Goal: Task Accomplishment & Management: Manage account settings

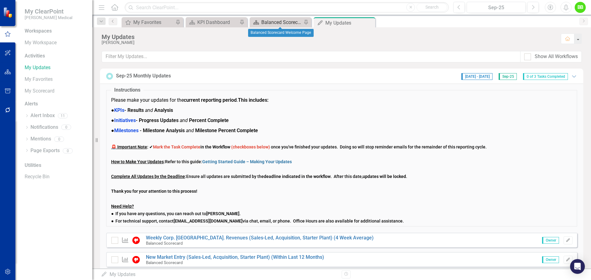
click at [274, 20] on div "Balanced Scorecard Welcome Page" at bounding box center [281, 22] width 41 height 8
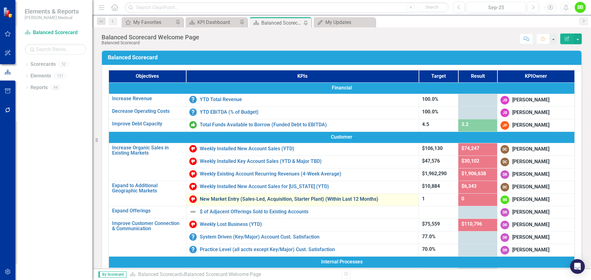
click at [227, 202] on link "New Market Entry (Sales-Led, Acquisition, Starter Plant) (Within Last 12 Months)" at bounding box center [308, 200] width 216 height 6
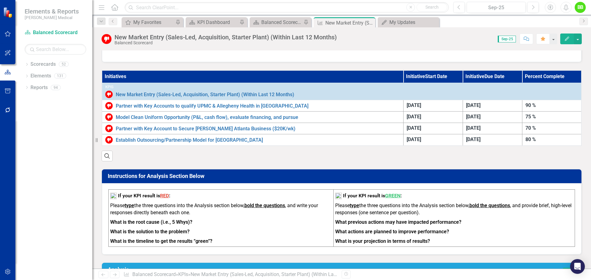
scroll to position [123, 0]
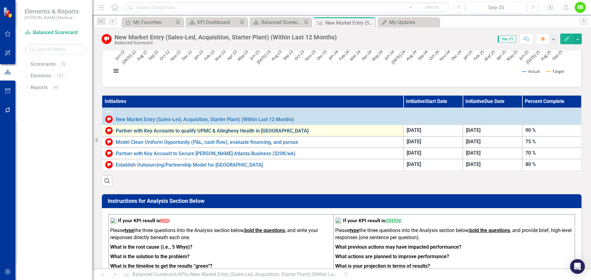
click at [147, 131] on link "Partner with Key Accounts to qualify UPMC & Allegheny Health in [GEOGRAPHIC_DAT…" at bounding box center [258, 131] width 284 height 6
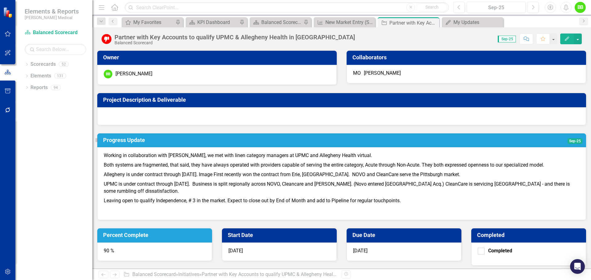
click at [212, 243] on div "90 %" at bounding box center [154, 252] width 115 height 18
click at [208, 232] on h3 "Percent Complete" at bounding box center [155, 235] width 105 height 6
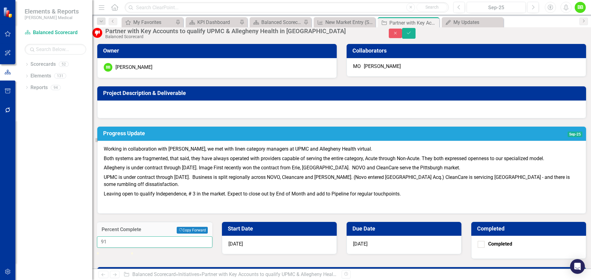
click at [212, 237] on input "91" at bounding box center [154, 242] width 115 height 11
click at [212, 237] on input "92" at bounding box center [154, 242] width 115 height 11
click at [212, 237] on input "93" at bounding box center [154, 242] width 115 height 11
click at [212, 237] on input "94" at bounding box center [154, 242] width 115 height 11
click at [212, 237] on input "95" at bounding box center [154, 242] width 115 height 11
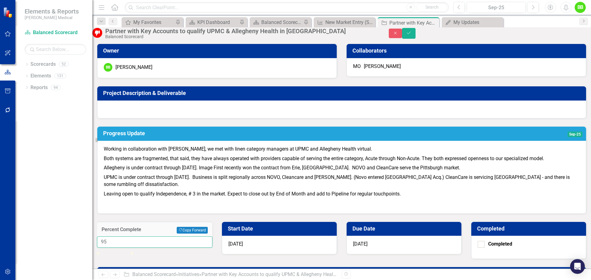
drag, startPoint x: 362, startPoint y: 81, endPoint x: 351, endPoint y: 81, distance: 11.4
click at [212, 237] on input "95" at bounding box center [154, 242] width 115 height 11
type input "100"
click at [246, 173] on p "Allegheny is under contract through [DATE]. Image First recently won the contra…" at bounding box center [342, 168] width 476 height 10
click at [231, 137] on h3 "Progress Update" at bounding box center [280, 133] width 355 height 6
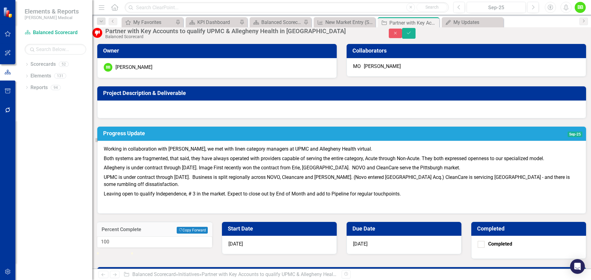
click at [231, 137] on h3 "Progress Update" at bounding box center [280, 133] width 355 height 6
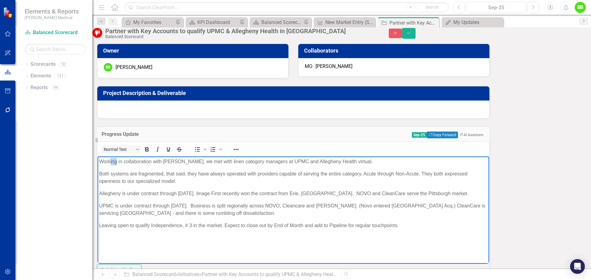
drag, startPoint x: 117, startPoint y: 161, endPoint x: 110, endPoint y: 161, distance: 6.8
click at [110, 161] on p "Working in collaboration with [PERSON_NAME], we met with linen category manager…" at bounding box center [293, 161] width 388 height 7
drag, startPoint x: 153, startPoint y: 161, endPoint x: 110, endPoint y: 158, distance: 42.5
click at [110, 158] on p "Working in collaboration with [PERSON_NAME], we met with linen category manager…" at bounding box center [293, 161] width 388 height 7
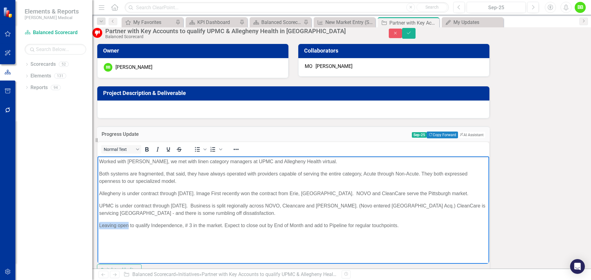
drag, startPoint x: 128, startPoint y: 231, endPoint x: 97, endPoint y: 232, distance: 30.8
click at [98, 232] on html "Worked with [PERSON_NAME], we met with linen category managers at UPMC and Alle…" at bounding box center [293, 202] width 391 height 92
click at [222, 229] on p "Still working to qualify Independence, # 3 in the market. Expect to close out b…" at bounding box center [293, 225] width 388 height 7
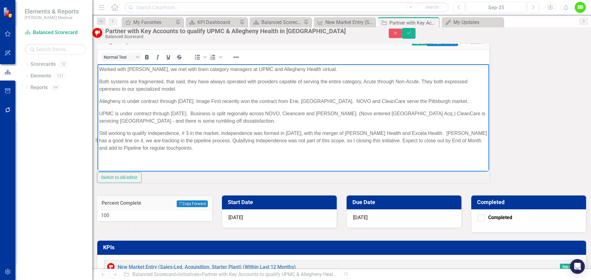
scroll to position [36, 0]
drag, startPoint x: 277, startPoint y: 148, endPoint x: 204, endPoint y: 227, distance: 107.1
click at [98, 148] on html "Worked with [PERSON_NAME], we met with linen category managers at UPMC and Alle…" at bounding box center [293, 117] width 391 height 106
click at [109, 157] on p "Rich Text Area. Press ALT-0 for help." at bounding box center [293, 152] width 388 height 7
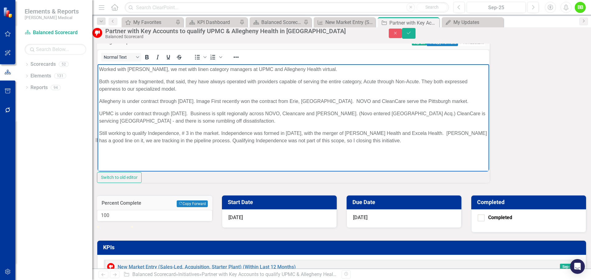
click at [110, 157] on p "Rich Text Area. Press ALT-0 for help." at bounding box center [293, 152] width 388 height 7
drag, startPoint x: 110, startPoint y: 127, endPoint x: 191, endPoint y: 142, distance: 82.6
click at [191, 142] on body "Worked with [PERSON_NAME], we met with linen category managers at UPMC and Alle…" at bounding box center [293, 110] width 391 height 92
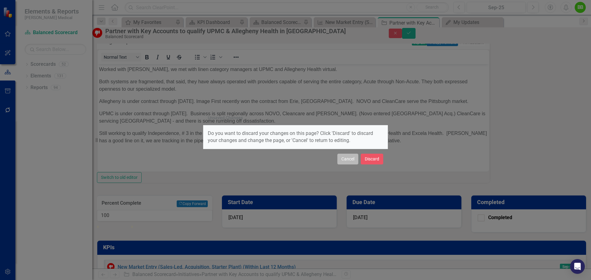
click at [353, 159] on button "Cancel" at bounding box center [347, 159] width 21 height 11
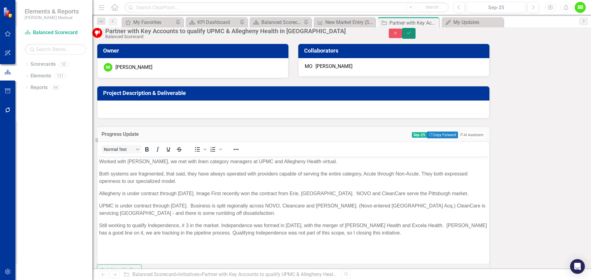
click at [411, 34] on icon "Save" at bounding box center [409, 33] width 6 height 4
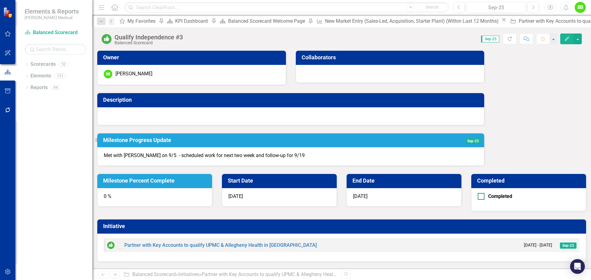
click at [484, 193] on div at bounding box center [481, 196] width 7 height 7
click at [482, 193] on input "Completed" at bounding box center [480, 195] width 4 height 4
checkbox input "true"
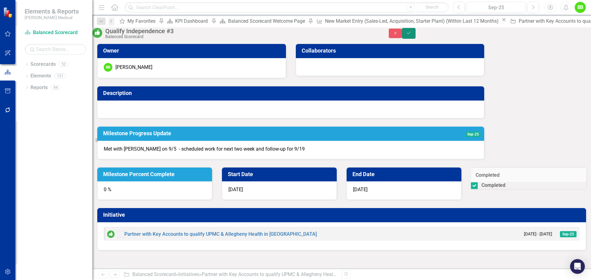
click at [411, 34] on icon "Save" at bounding box center [409, 33] width 6 height 4
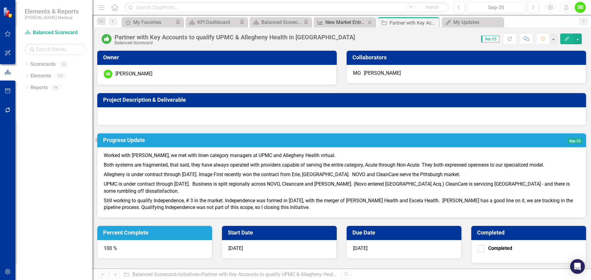
click at [346, 21] on div "New Market Entry (Sales-Led, Acquisition, Starter Plant) (Within Last 12 Months)" at bounding box center [345, 22] width 41 height 8
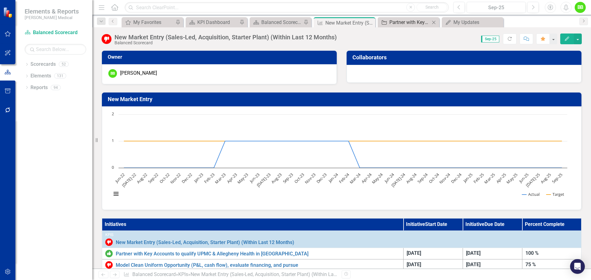
click at [403, 19] on div "Partner with Key Accounts to qualify UPMC & Allegheny Health in [GEOGRAPHIC_DAT…" at bounding box center [409, 22] width 41 height 8
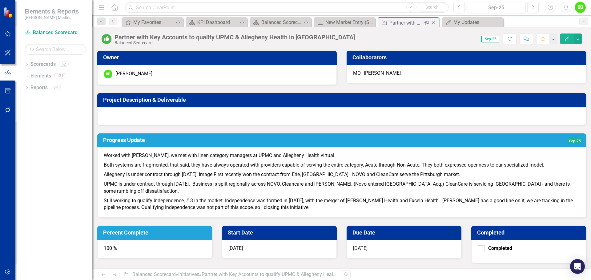
click at [433, 23] on icon "Close" at bounding box center [433, 22] width 6 height 5
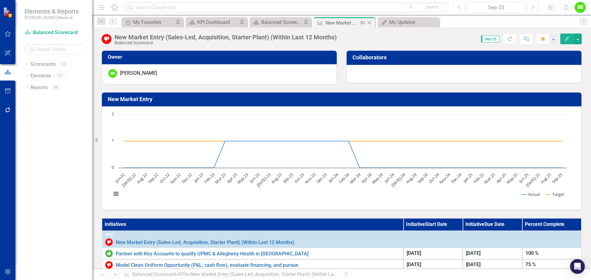
click at [330, 23] on div "New Market Entry (Sales-Led, Acquisition, Starter Plant) (Within Last 12 Months)" at bounding box center [341, 23] width 33 height 8
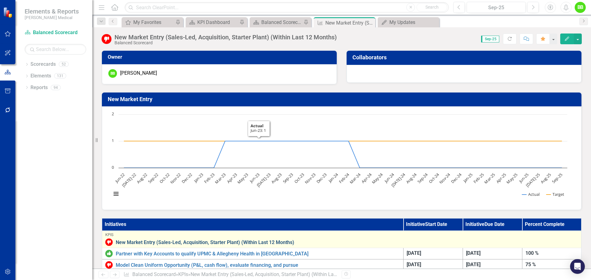
scroll to position [62, 0]
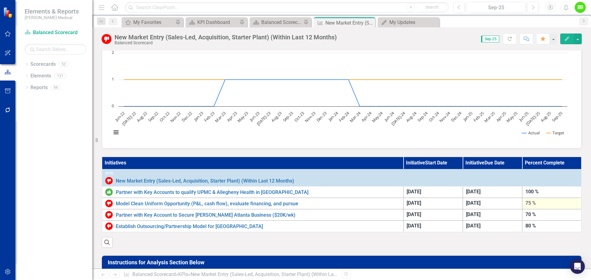
click at [535, 205] on div "75 %" at bounding box center [551, 203] width 53 height 7
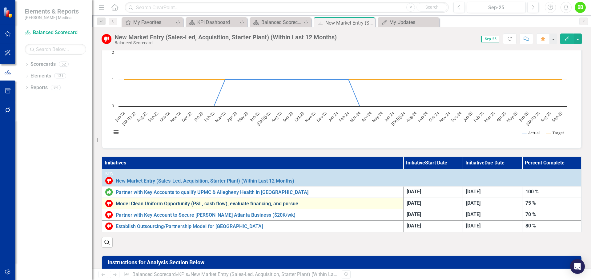
click at [161, 202] on link "Model Clean Uniform Opportunity (P&L, cash flow), evaluate financing, and pursue" at bounding box center [258, 204] width 284 height 6
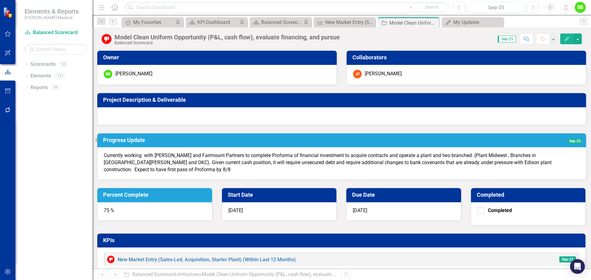
click at [165, 174] on p "Currently working with [PERSON_NAME] and Fairmount Partners to complete Proform…" at bounding box center [342, 162] width 476 height 21
click at [162, 174] on p "Currently working with [PERSON_NAME] and Fairmount Partners to complete Proform…" at bounding box center [342, 162] width 476 height 21
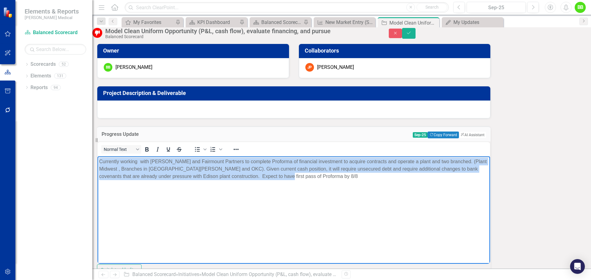
drag, startPoint x: 176, startPoint y: 191, endPoint x: 90, endPoint y: 161, distance: 90.6
click at [98, 161] on html "Currently working with [PERSON_NAME] and Fairmount Partners to complete Proform…" at bounding box center [294, 202] width 392 height 92
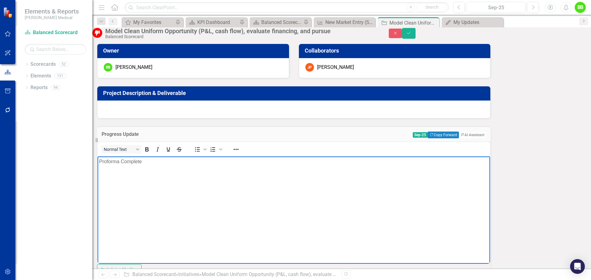
click at [116, 181] on body "Proforma Complete" at bounding box center [294, 202] width 392 height 92
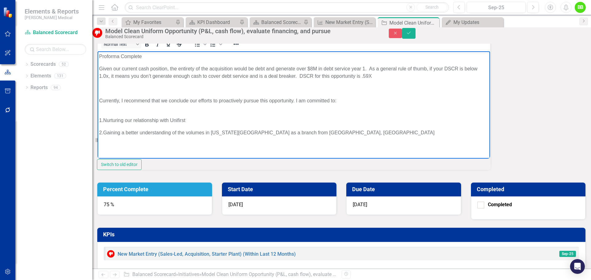
scroll to position [6, 0]
click at [98, 109] on body "Proforma Complete Given our current cash position, the entirety of the acquisit…" at bounding box center [294, 97] width 392 height 92
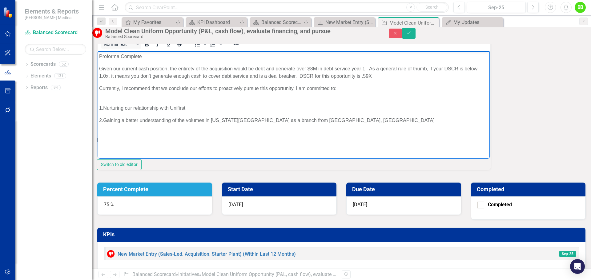
click at [105, 135] on body "Proforma Complete Given our current cash position, the entirety of the acquisit…" at bounding box center [294, 97] width 392 height 92
click at [106, 134] on body "Proforma Complete Given our current cash position, the entirety of the acquisit…" at bounding box center [294, 97] width 392 height 92
click at [110, 133] on body "Proforma Complete Given our current cash position, the entirety of the acquisit…" at bounding box center [294, 97] width 392 height 92
click at [111, 132] on body "Proforma Complete Given our current cash position, the entirety of the acquisit…" at bounding box center [294, 97] width 392 height 92
click at [111, 133] on body "Proforma Complete Given our current cash position, the entirety of the acquisit…" at bounding box center [294, 97] width 392 height 92
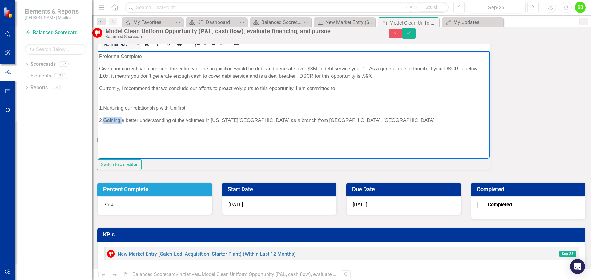
click at [111, 133] on body "Proforma Complete Given our current cash position, the entirety of the acquisit…" at bounding box center [294, 97] width 392 height 92
click at [107, 124] on p "2. Gaining a better understanding of the volumes in [US_STATE][GEOGRAPHIC_DATA]…" at bounding box center [293, 120] width 389 height 7
click at [124, 135] on body "Proforma Complete Given our current cash position, the entirety of the acquisit…" at bounding box center [294, 97] width 392 height 92
click at [105, 124] on p "2. Gaining a better understanding of the volumes in [US_STATE][GEOGRAPHIC_DATA]…" at bounding box center [293, 120] width 389 height 7
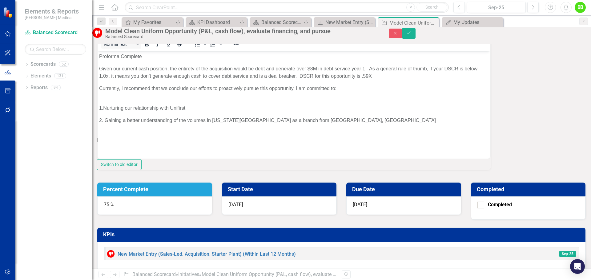
click at [104, 124] on p "2. Gaining a better understanding of the volumes in [US_STATE][GEOGRAPHIC_DATA]…" at bounding box center [293, 120] width 389 height 7
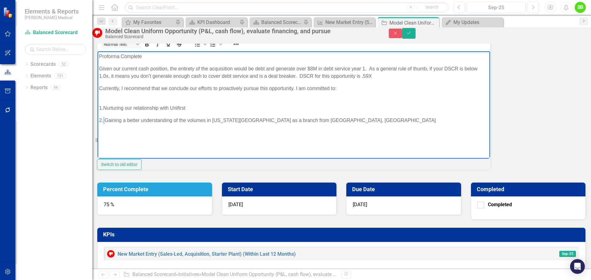
click at [106, 124] on p "2. Gaining a better understanding of the volumes in [US_STATE][GEOGRAPHIC_DATA]…" at bounding box center [293, 120] width 389 height 7
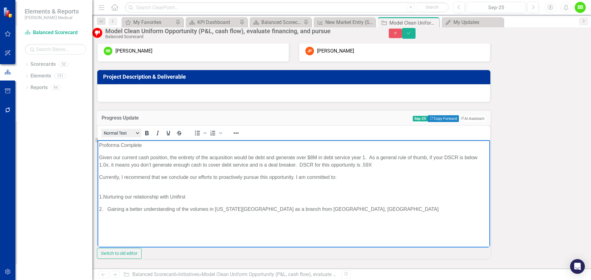
scroll to position [13, 0]
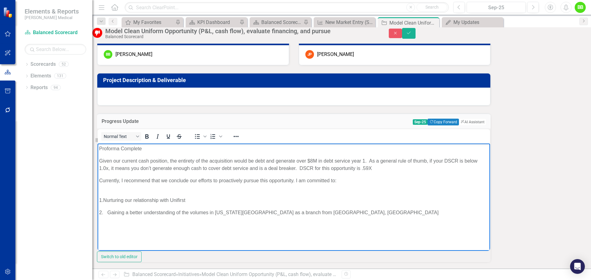
click at [99, 160] on p "Given our current cash position, the entirety of the acquisition would be debt …" at bounding box center [293, 164] width 389 height 15
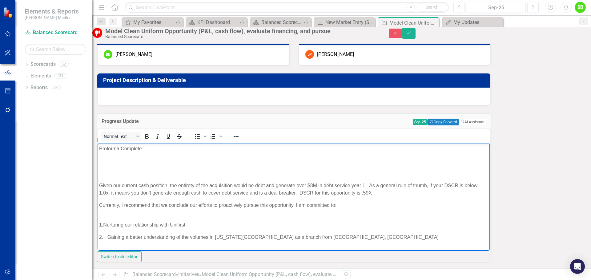
click at [113, 163] on p "Rich Text Area. Press ALT-0 for help." at bounding box center [293, 160] width 389 height 7
click at [113, 186] on body "Proforma Complete Est EBITDA contribution is $615K annually, will require $48M …" at bounding box center [294, 195] width 392 height 104
click at [104, 177] on p "Rich Text Area. Press ALT-0 for help." at bounding box center [293, 173] width 389 height 7
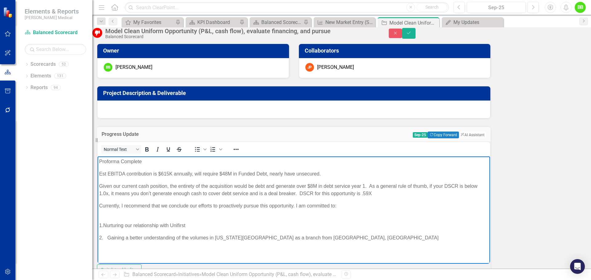
scroll to position [0, 0]
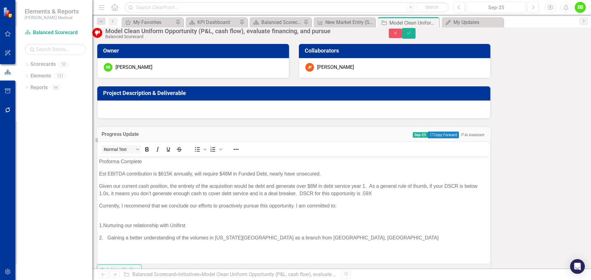
type input "99"
click at [415, 38] on button "Save" at bounding box center [409, 33] width 14 height 11
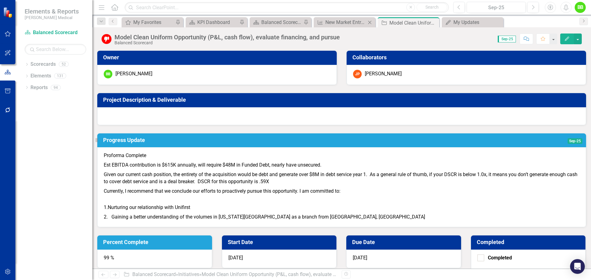
click at [343, 18] on div "KPI New Market Entry (Sales-Led, Acquisition, Starter Plant) (Within Last 12 Mo…" at bounding box center [345, 22] width 62 height 10
click at [341, 23] on div "New Market Entry (Sales-Led, Acquisition, Starter Plant) (Within Last 12 Months)" at bounding box center [345, 22] width 41 height 8
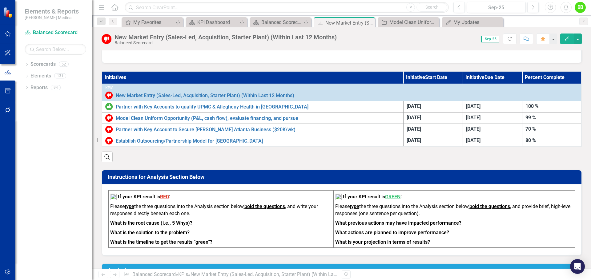
scroll to position [246, 0]
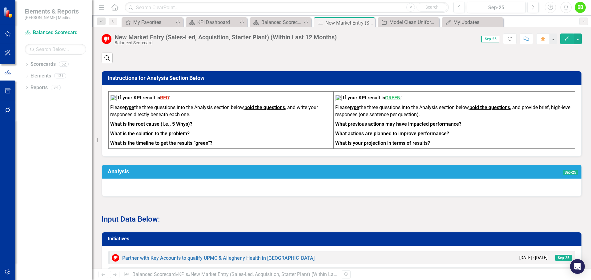
click at [324, 175] on h3 "Analysis" at bounding box center [247, 172] width 278 height 6
drag, startPoint x: 360, startPoint y: 176, endPoint x: 344, endPoint y: 177, distance: 15.7
click at [344, 175] on h3 "Analysis" at bounding box center [247, 172] width 278 height 6
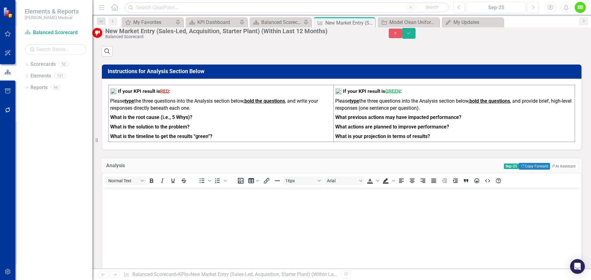
scroll to position [0, 0]
click at [525, 170] on button "Copy Forward Copy Forward" at bounding box center [534, 166] width 31 height 7
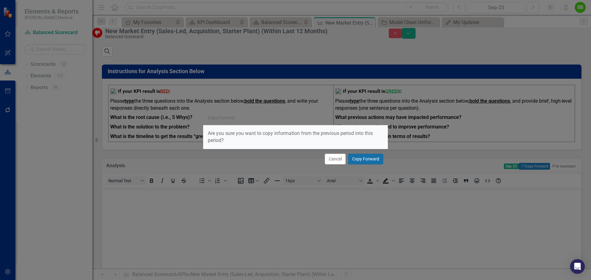
click at [367, 162] on button "Copy Forward" at bounding box center [365, 159] width 35 height 11
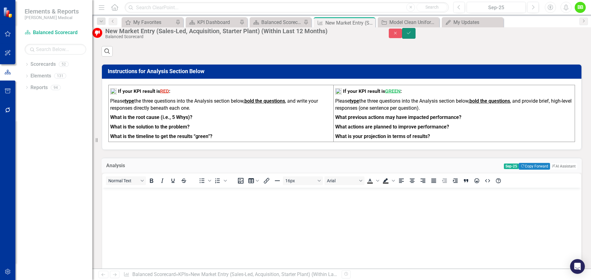
click at [411, 34] on icon "Save" at bounding box center [409, 33] width 6 height 4
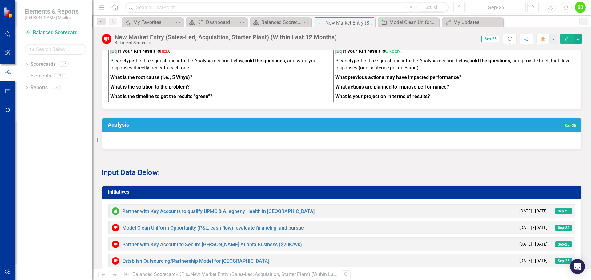
scroll to position [308, 0]
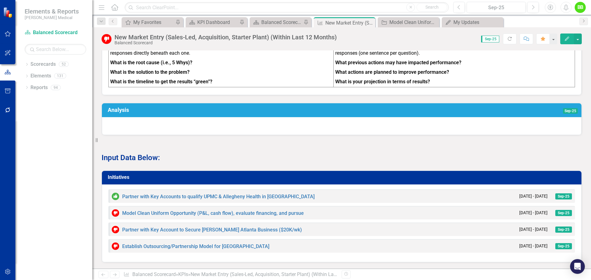
click at [492, 113] on td "Sep-25" at bounding box center [482, 111] width 192 height 11
click at [492, 114] on td "Sep-25" at bounding box center [482, 111] width 192 height 11
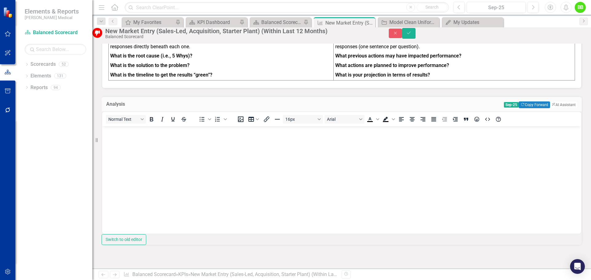
scroll to position [0, 0]
click at [523, 108] on button "Copy Forward Copy Forward" at bounding box center [534, 105] width 31 height 7
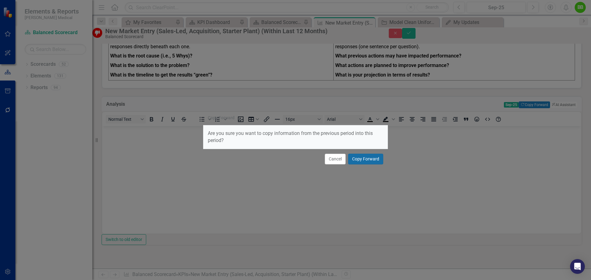
click at [373, 161] on button "Copy Forward" at bounding box center [365, 159] width 35 height 11
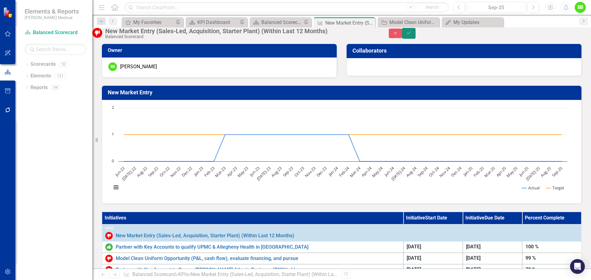
click at [411, 35] on icon "Save" at bounding box center [409, 33] width 6 height 4
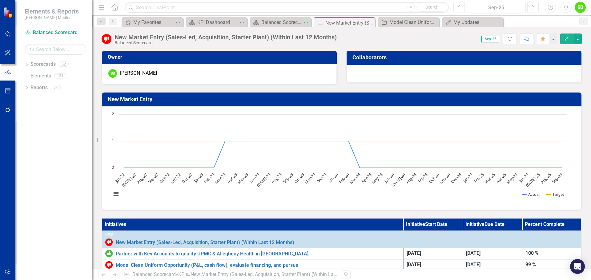
click at [457, 6] on button "Previous" at bounding box center [458, 7] width 11 height 11
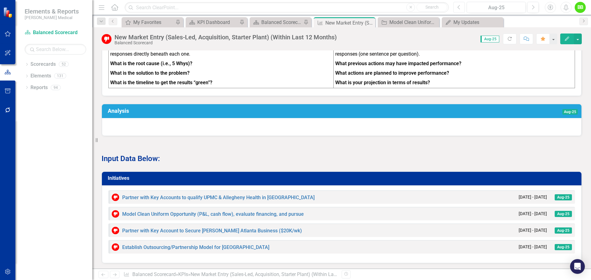
scroll to position [308, 0]
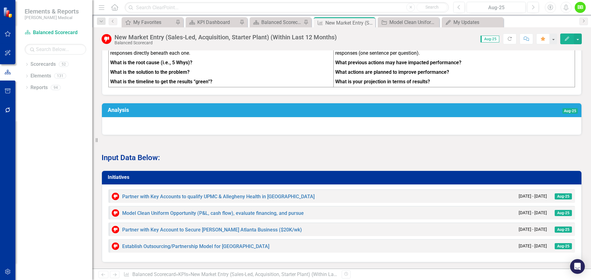
click at [502, 113] on td "Aug-25" at bounding box center [479, 111] width 197 height 11
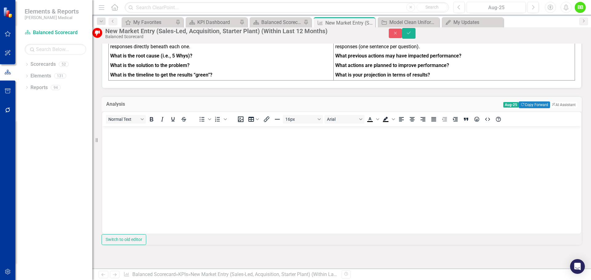
scroll to position [0, 0]
click at [521, 108] on button "Copy Forward Copy Forward" at bounding box center [534, 105] width 31 height 7
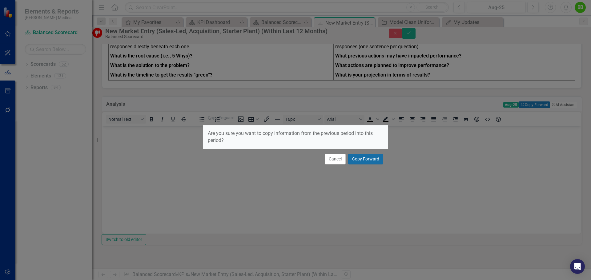
click at [370, 157] on button "Copy Forward" at bounding box center [365, 159] width 35 height 11
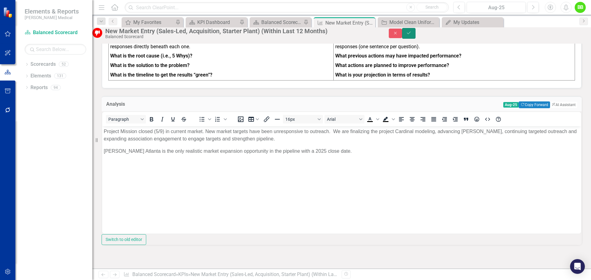
click at [415, 33] on button "Save" at bounding box center [409, 33] width 14 height 11
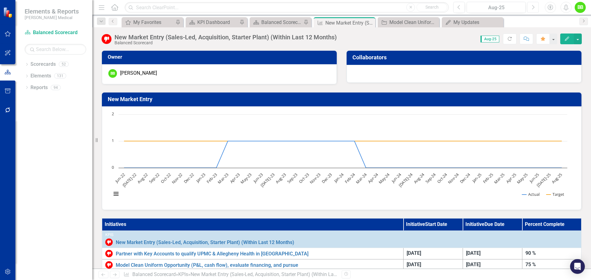
click at [534, 7] on icon "Next" at bounding box center [532, 8] width 3 height 6
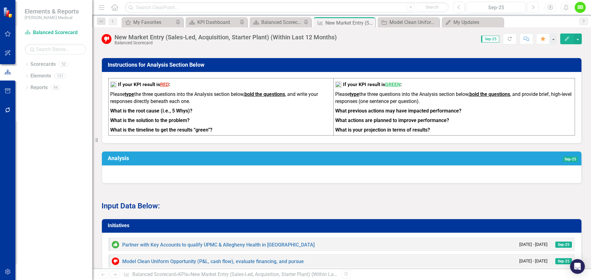
scroll to position [246, 0]
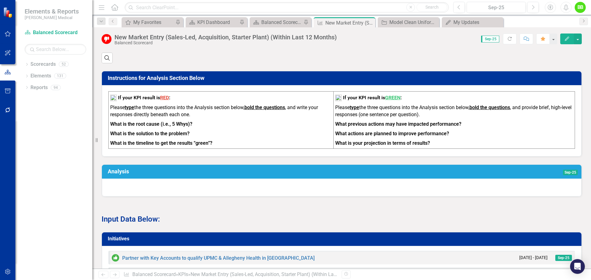
click at [458, 175] on td "Sep-25" at bounding box center [482, 172] width 192 height 11
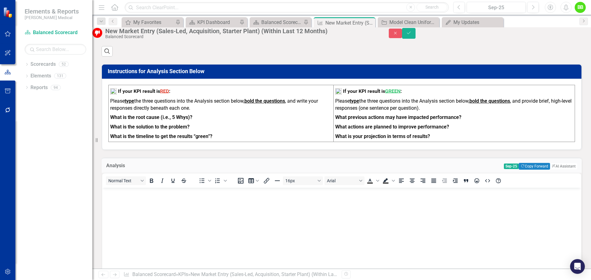
scroll to position [0, 0]
click at [522, 170] on button "Copy Forward Copy Forward" at bounding box center [534, 166] width 31 height 7
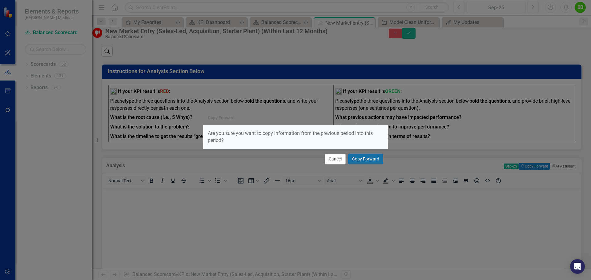
click at [372, 158] on button "Copy Forward" at bounding box center [365, 159] width 35 height 11
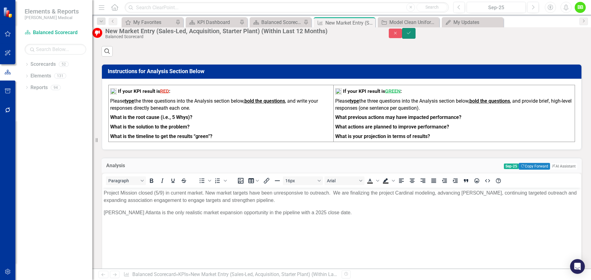
click at [415, 36] on button "Save" at bounding box center [409, 33] width 14 height 11
